Goal: Communication & Community: Answer question/provide support

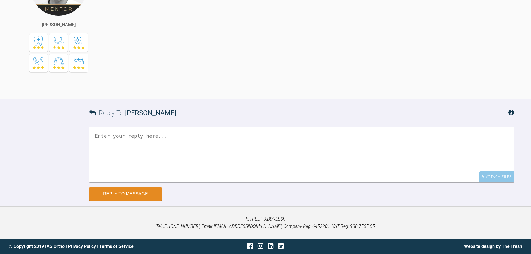
scroll to position [9775, 0]
click at [485, 179] on div "Attach Files" at bounding box center [496, 176] width 35 height 11
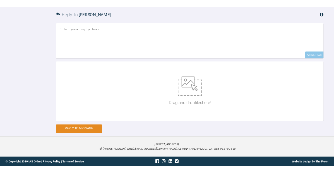
scroll to position [9875, 0]
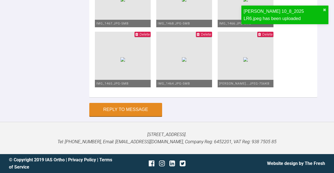
scroll to position [11186, 0]
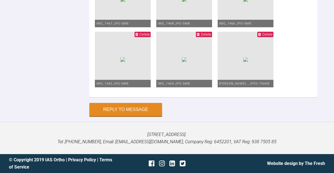
scroll to position [17, 0]
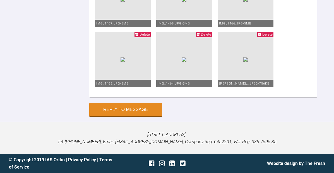
scroll to position [53, 0]
type textarea "Hi [PERSON_NAME], This is Niamh [DATE]. I dont know what happened the last phot…"
click at [148, 114] on button "Reply to Message" at bounding box center [125, 110] width 73 height 13
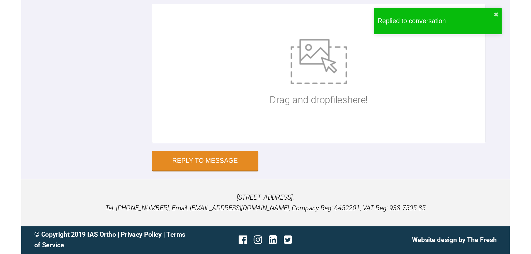
scroll to position [10130, 0]
